Goal: Task Accomplishment & Management: Complete application form

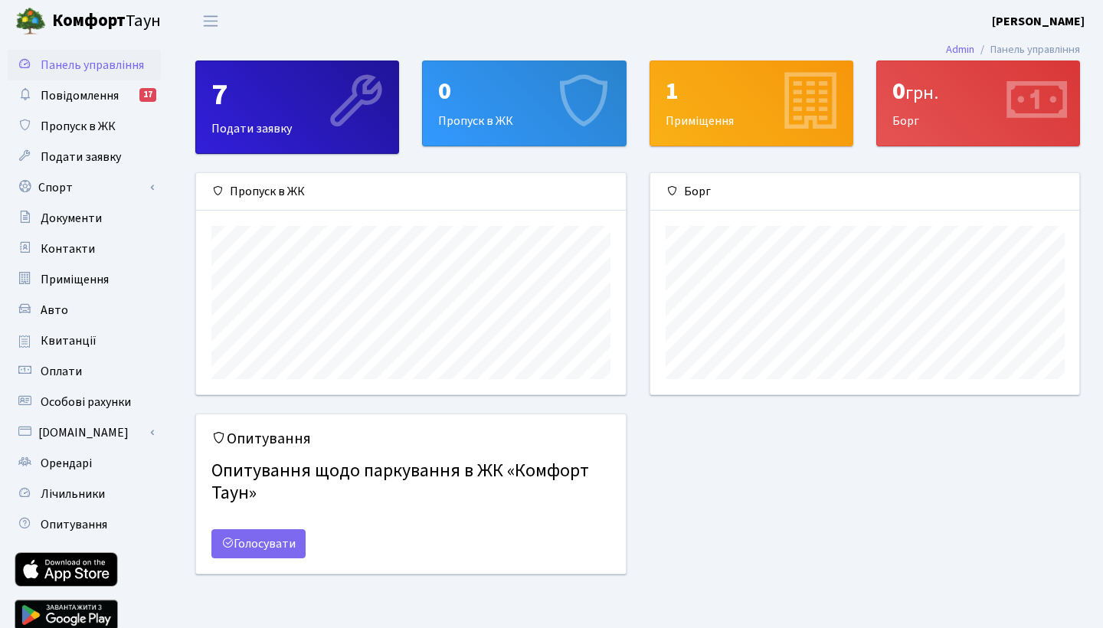
scroll to position [221, 429]
click at [79, 128] on span "Пропуск в ЖК" at bounding box center [78, 126] width 75 height 17
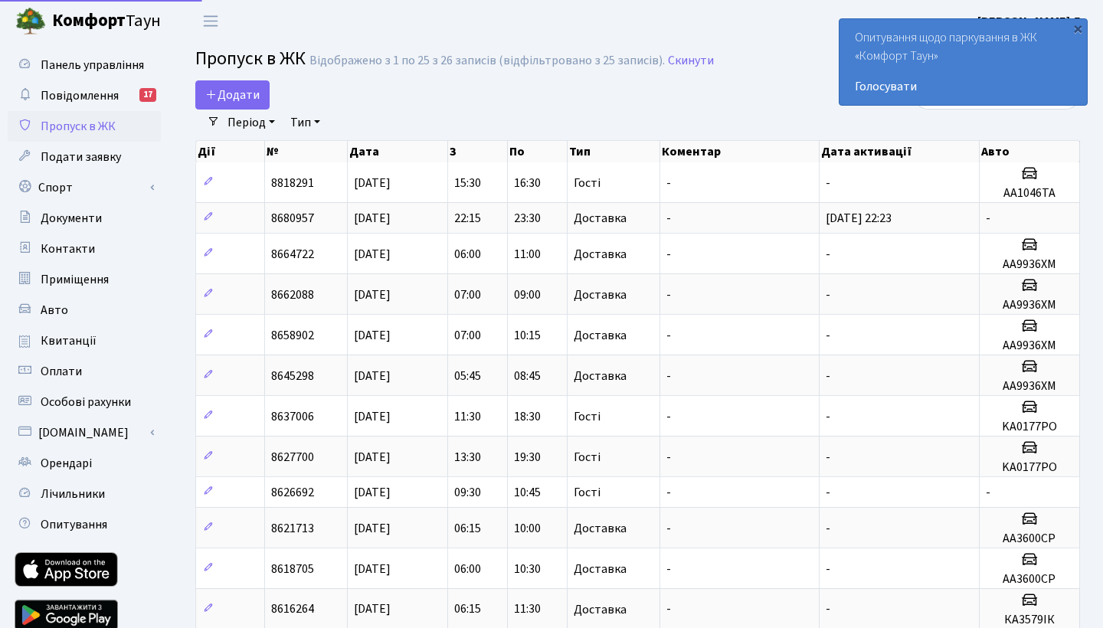
select select "25"
click at [225, 93] on span "Додати" at bounding box center [232, 95] width 54 height 17
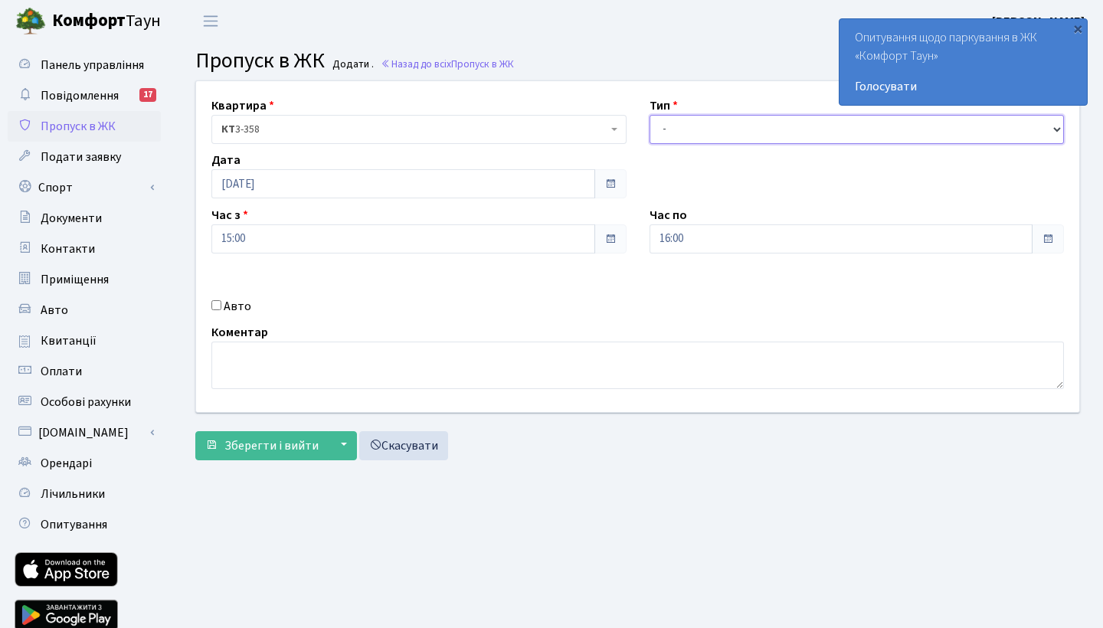
select select "3"
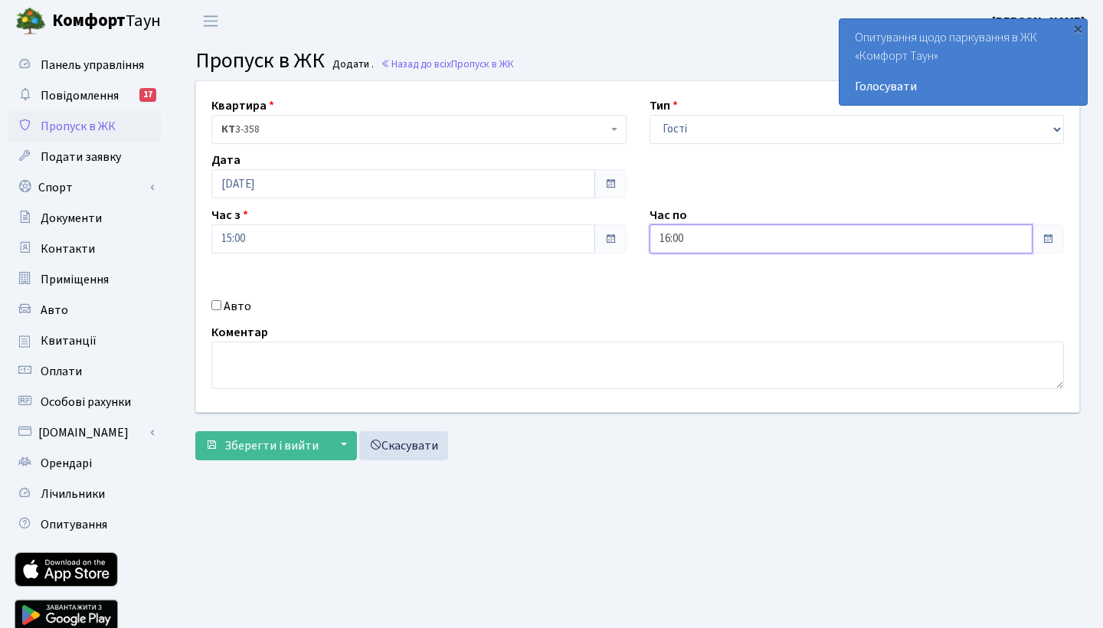
click at [731, 233] on input "16:00" at bounding box center [841, 238] width 384 height 29
click at [691, 413] on icon at bounding box center [691, 411] width 41 height 41
click at [692, 286] on icon at bounding box center [691, 291] width 41 height 41
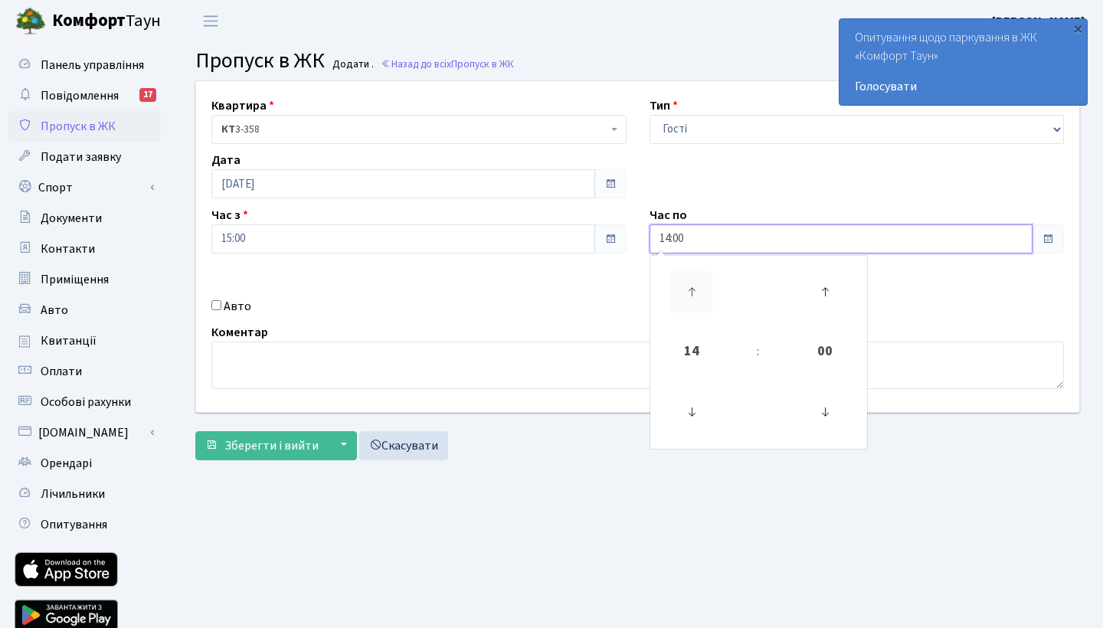
click at [692, 286] on icon at bounding box center [691, 291] width 41 height 41
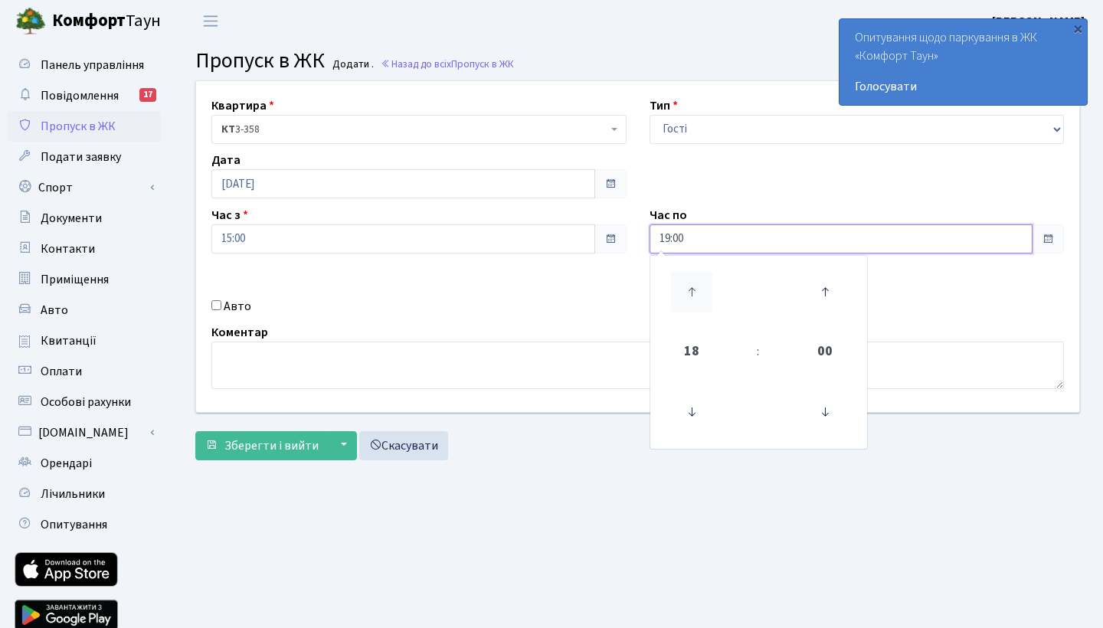
click at [692, 286] on icon at bounding box center [691, 291] width 41 height 41
type input "22:00"
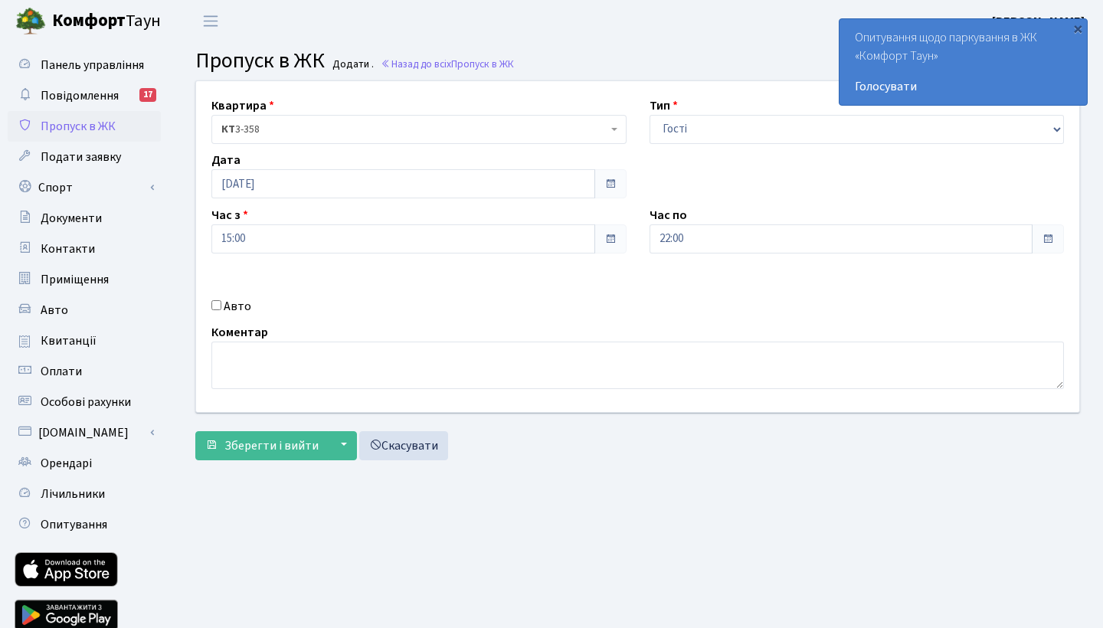
click at [535, 294] on div "Квартира <b>КТ</b>&nbsp;&nbsp;&nbsp;&nbsp;3-358 КТ 3-358 Тип - Доставка Таксі Г…" at bounding box center [638, 246] width 906 height 331
click at [212, 309] on input "Авто" at bounding box center [216, 305] width 10 height 10
checkbox input "true"
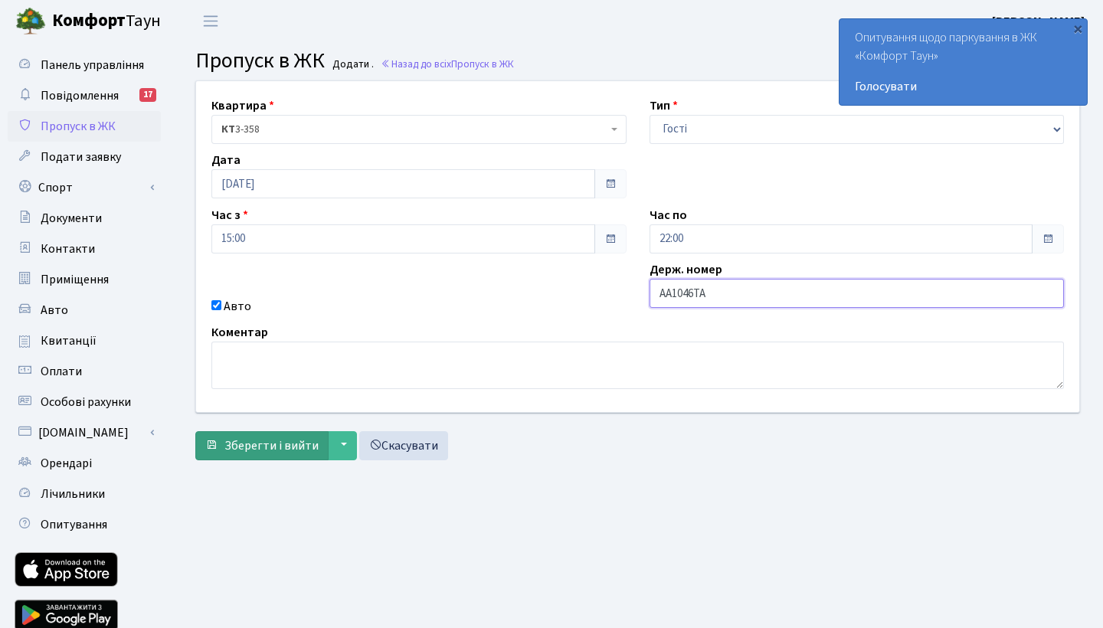
type input "AA1046TA"
click at [286, 450] on span "Зберегти і вийти" at bounding box center [271, 445] width 94 height 17
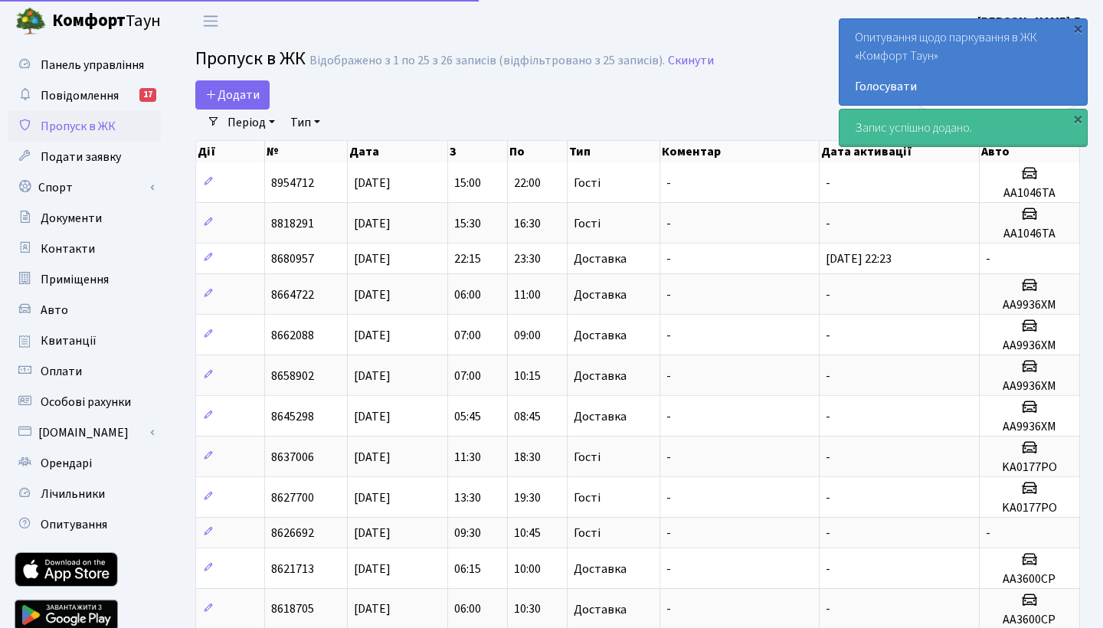
select select "25"
click at [1080, 32] on div "×" at bounding box center [1077, 28] width 15 height 15
